Goal: Task Accomplishment & Management: Use online tool/utility

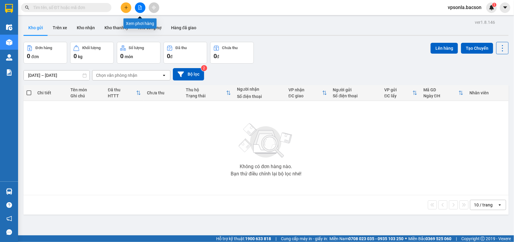
click at [140, 7] on icon "file-add" at bounding box center [140, 7] width 4 height 4
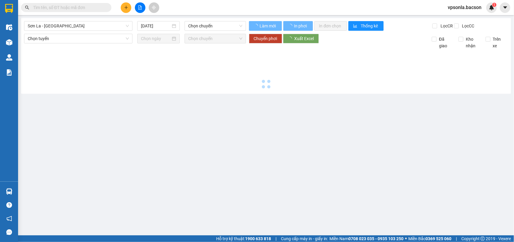
type input "[DATE]"
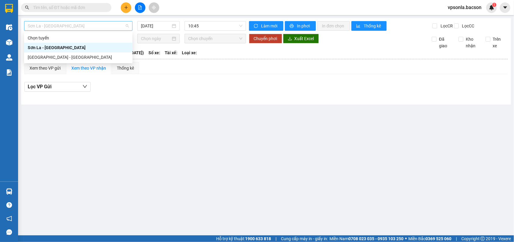
click at [88, 24] on span "Sơn La - [GEOGRAPHIC_DATA]" at bounding box center [78, 25] width 101 height 9
click at [42, 56] on div "[GEOGRAPHIC_DATA] - [GEOGRAPHIC_DATA]" at bounding box center [78, 57] width 101 height 7
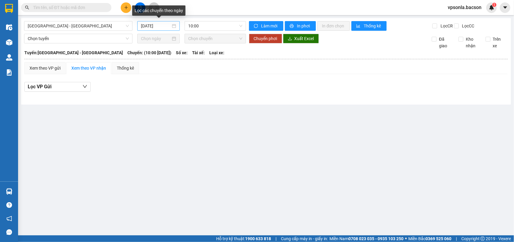
click at [176, 29] on div "[DATE]" at bounding box center [158, 26] width 35 height 7
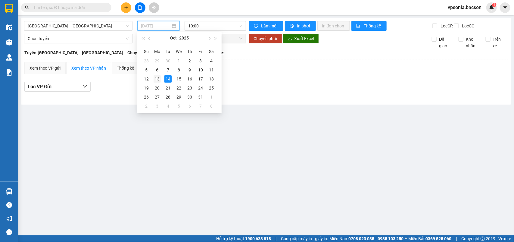
click at [158, 81] on div "13" at bounding box center [157, 78] width 7 height 7
type input "[DATE]"
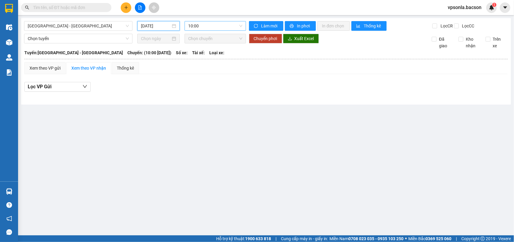
click at [241, 26] on span "10:00" at bounding box center [215, 25] width 54 height 9
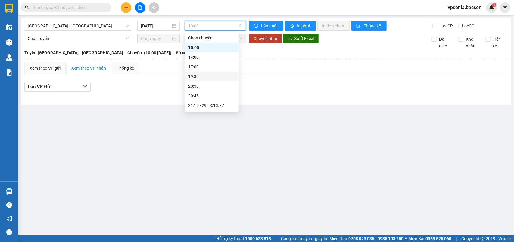
scroll to position [19, 0]
click at [204, 104] on div "23:00 - 29H-513.77" at bounding box center [211, 105] width 47 height 7
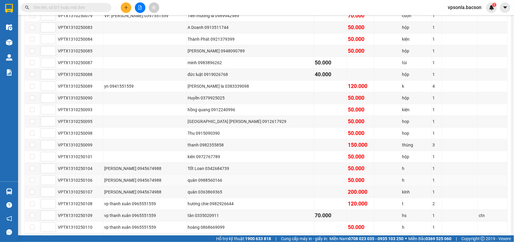
scroll to position [866, 0]
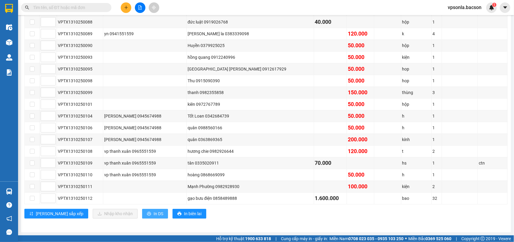
click at [154, 215] on span "In DS" at bounding box center [159, 213] width 10 height 7
